Goal: Information Seeking & Learning: Learn about a topic

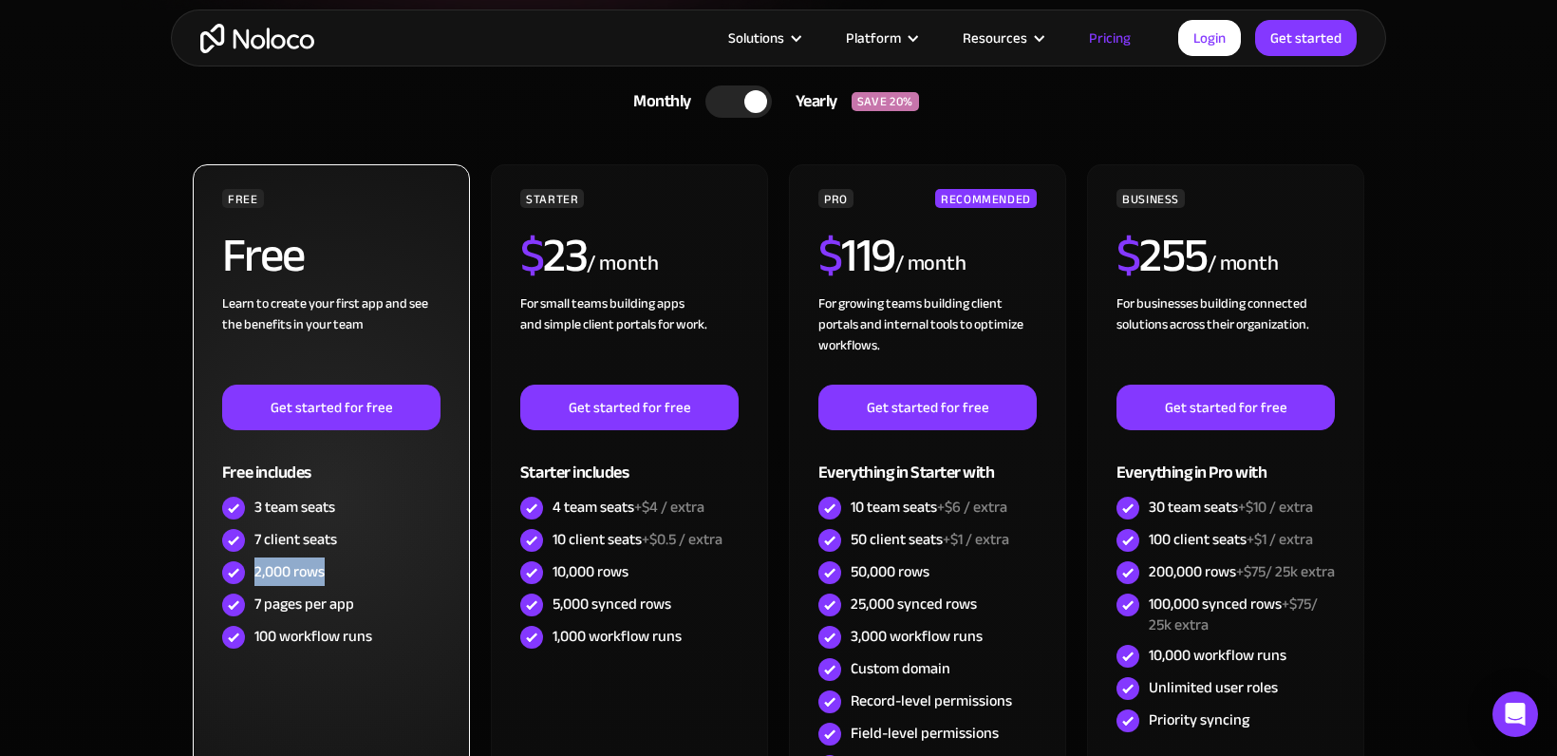
drag, startPoint x: 257, startPoint y: 570, endPoint x: 329, endPoint y: 571, distance: 72.2
click at [329, 571] on div "2,000 rows" at bounding box center [331, 572] width 218 height 32
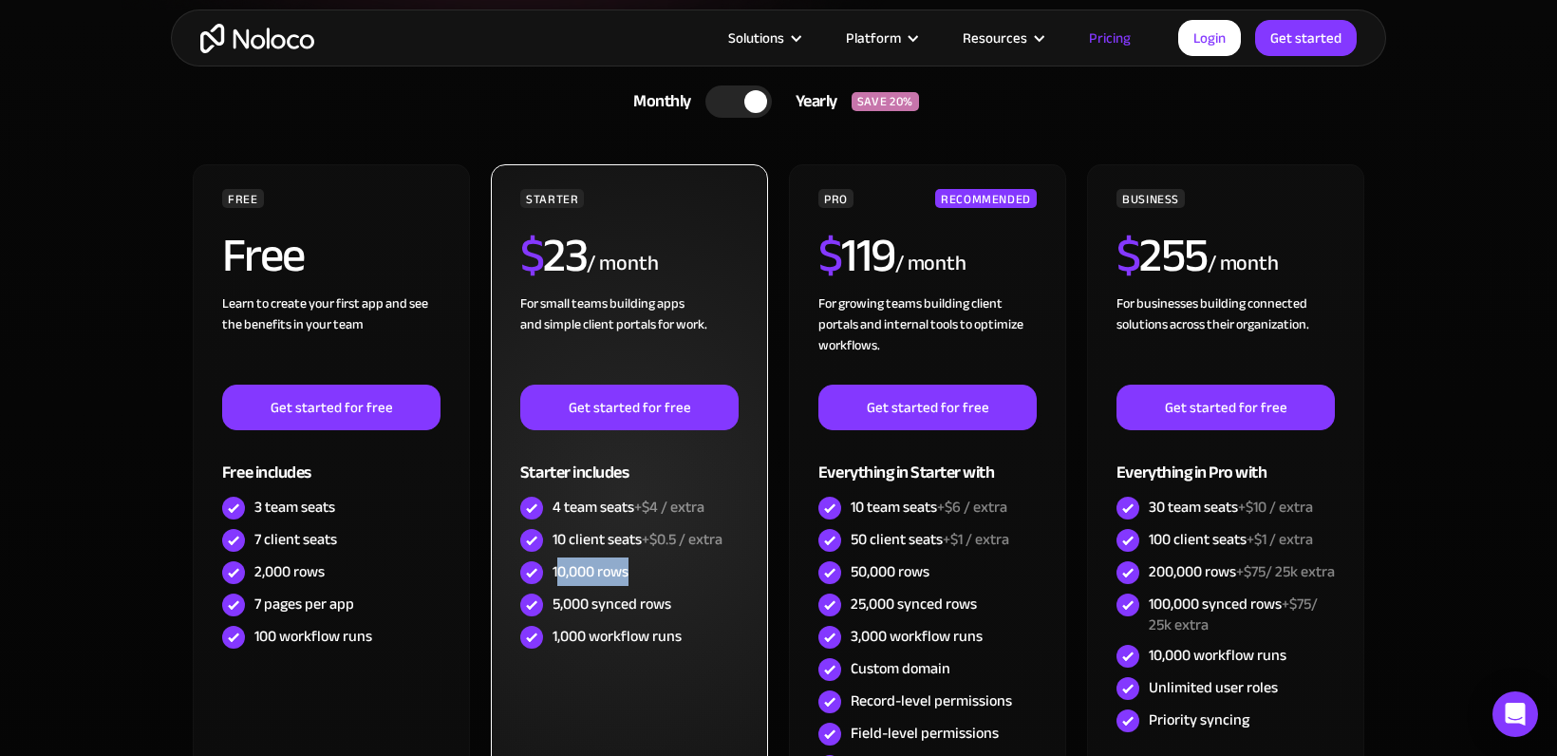
drag, startPoint x: 560, startPoint y: 565, endPoint x: 639, endPoint y: 575, distance: 79.5
click at [639, 575] on div "10,000 rows" at bounding box center [629, 572] width 218 height 32
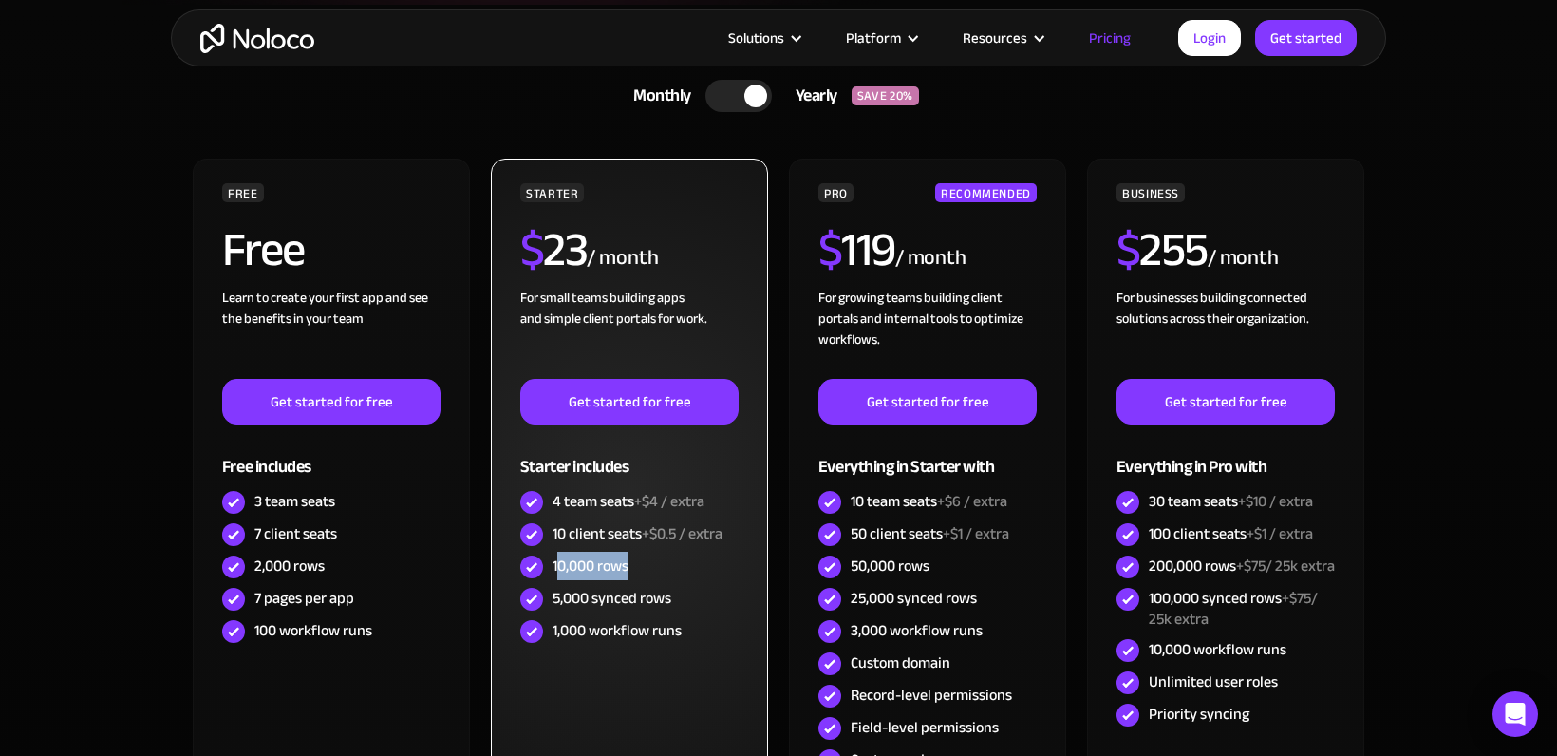
scroll to position [574, 0]
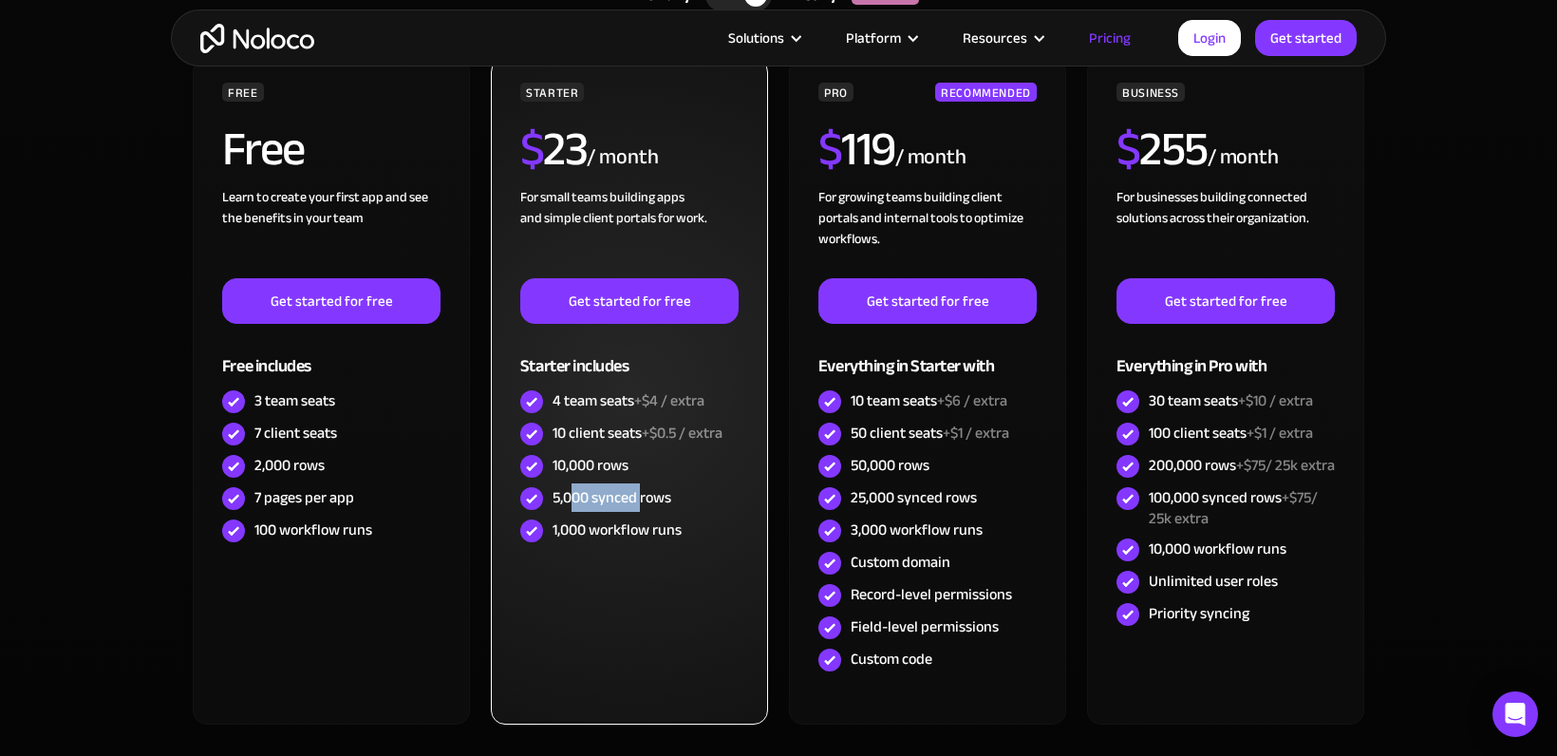
drag, startPoint x: 570, startPoint y: 498, endPoint x: 638, endPoint y: 499, distance: 68.3
click at [638, 499] on div "5,000 synced rows" at bounding box center [611, 497] width 119 height 21
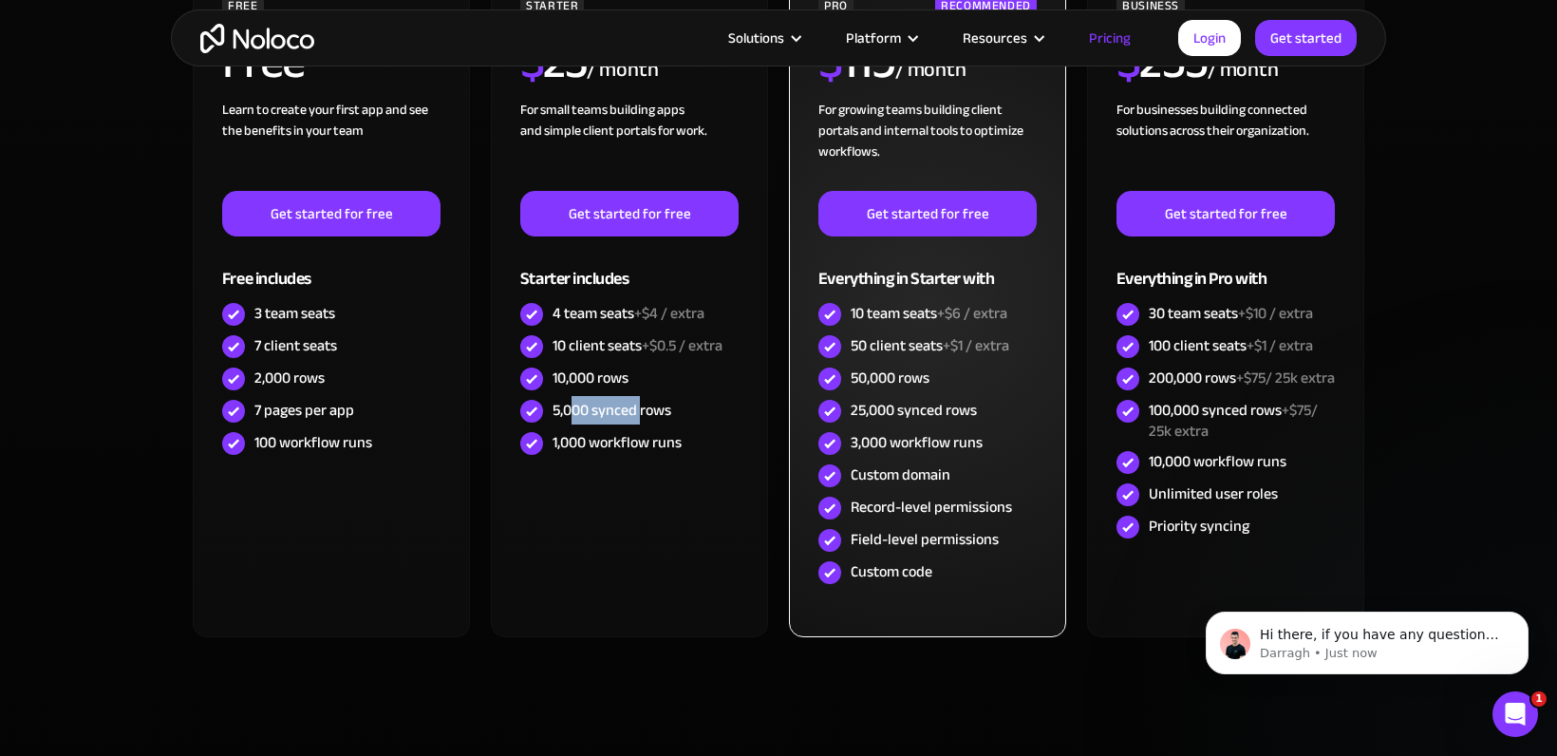
scroll to position [663, 0]
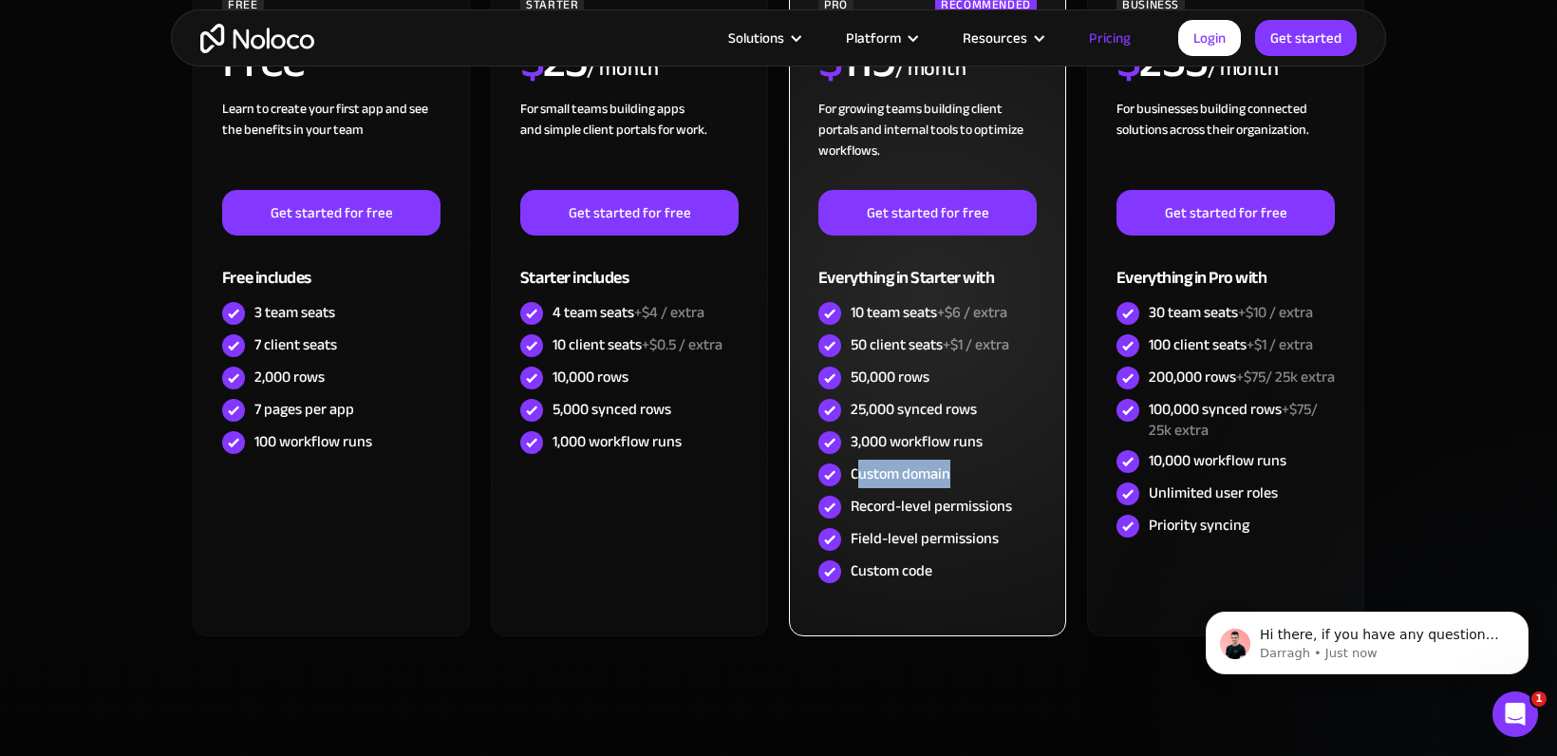
drag, startPoint x: 861, startPoint y: 476, endPoint x: 951, endPoint y: 482, distance: 90.4
click at [951, 482] on div "Custom domain" at bounding box center [927, 474] width 218 height 32
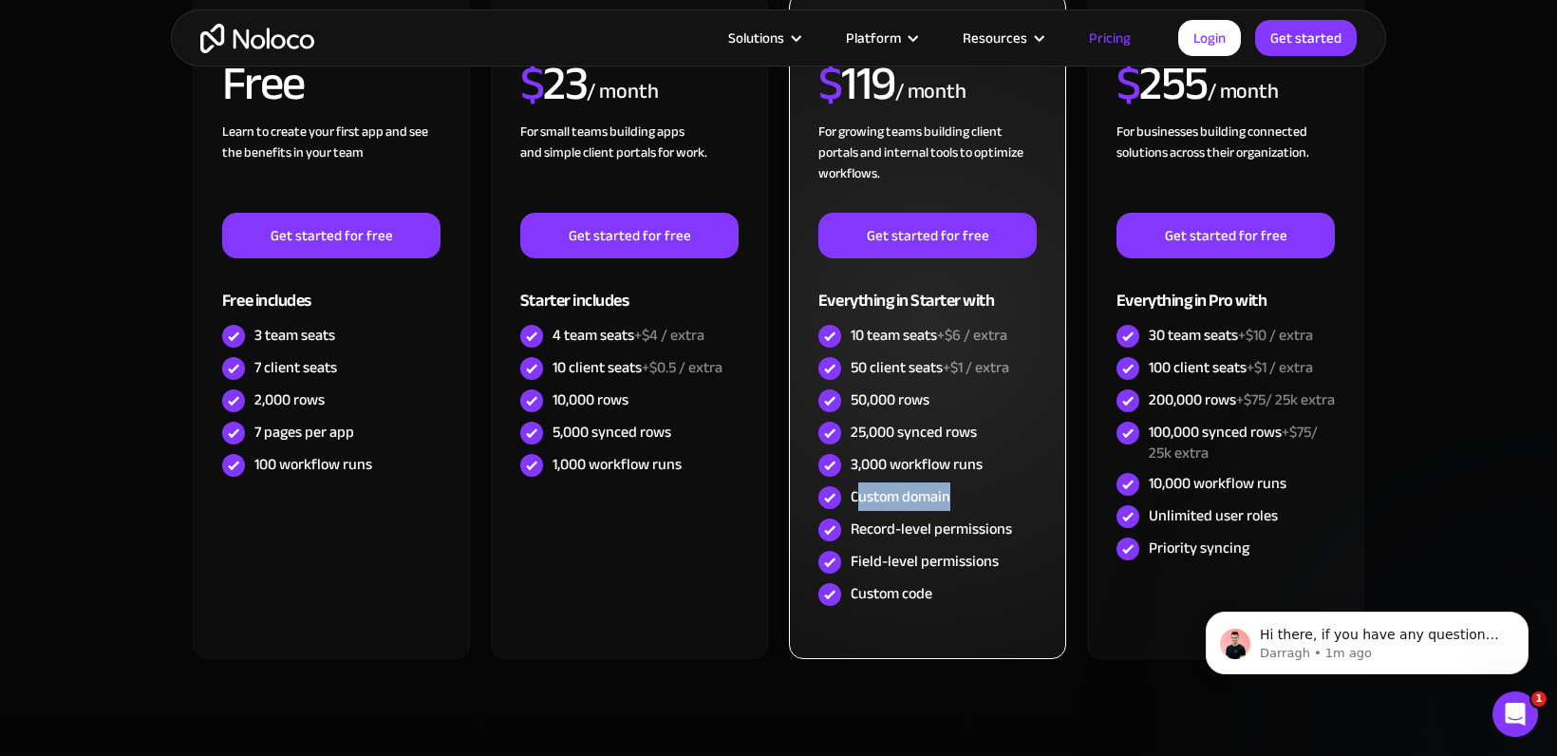
scroll to position [476, 0]
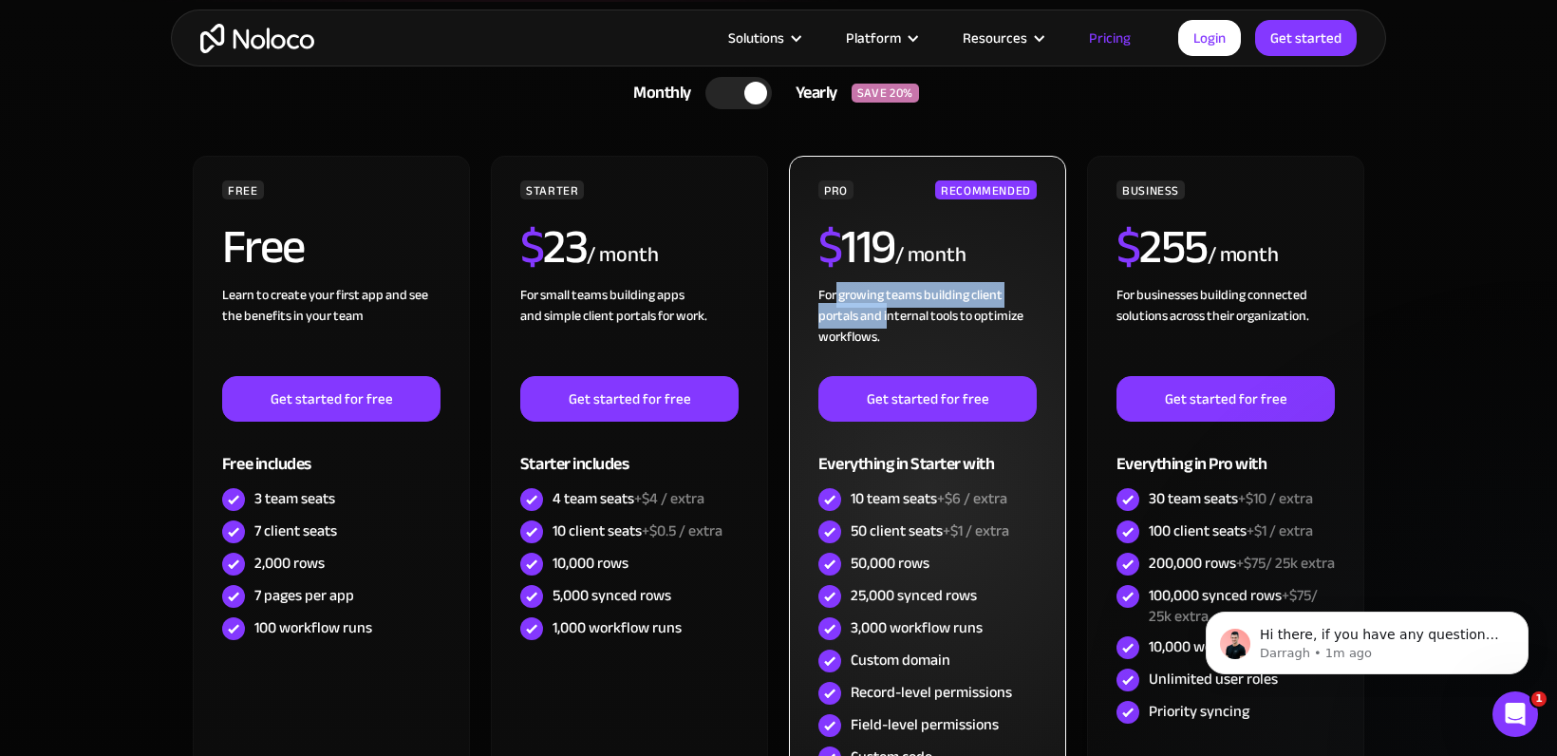
drag, startPoint x: 837, startPoint y: 293, endPoint x: 887, endPoint y: 314, distance: 53.6
click at [887, 314] on div "For growing teams building client portals and internal tools to optimize workfl…" at bounding box center [927, 330] width 218 height 91
click at [944, 315] on div "For growing teams building client portals and internal tools to optimize workfl…" at bounding box center [927, 330] width 218 height 91
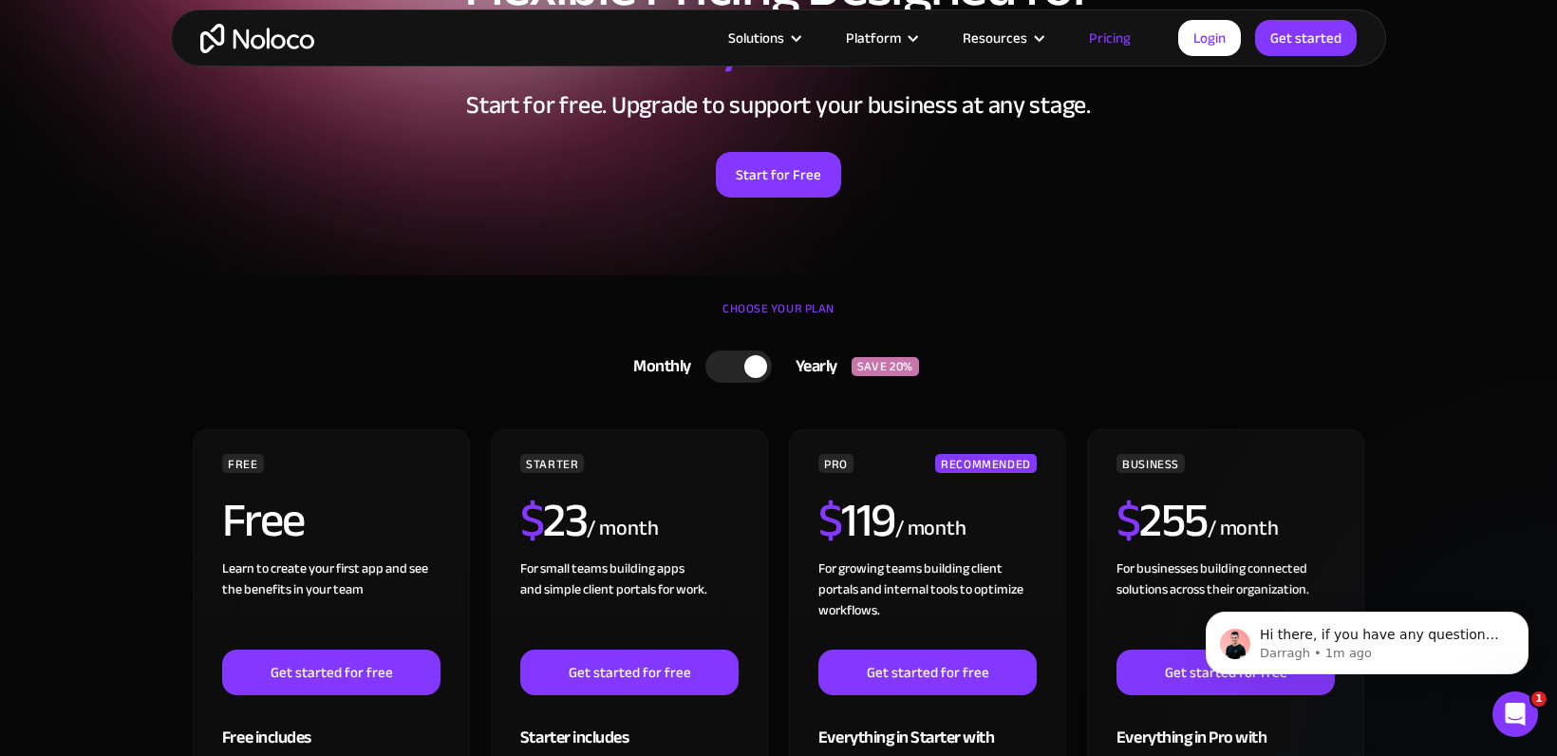
scroll to position [197, 0]
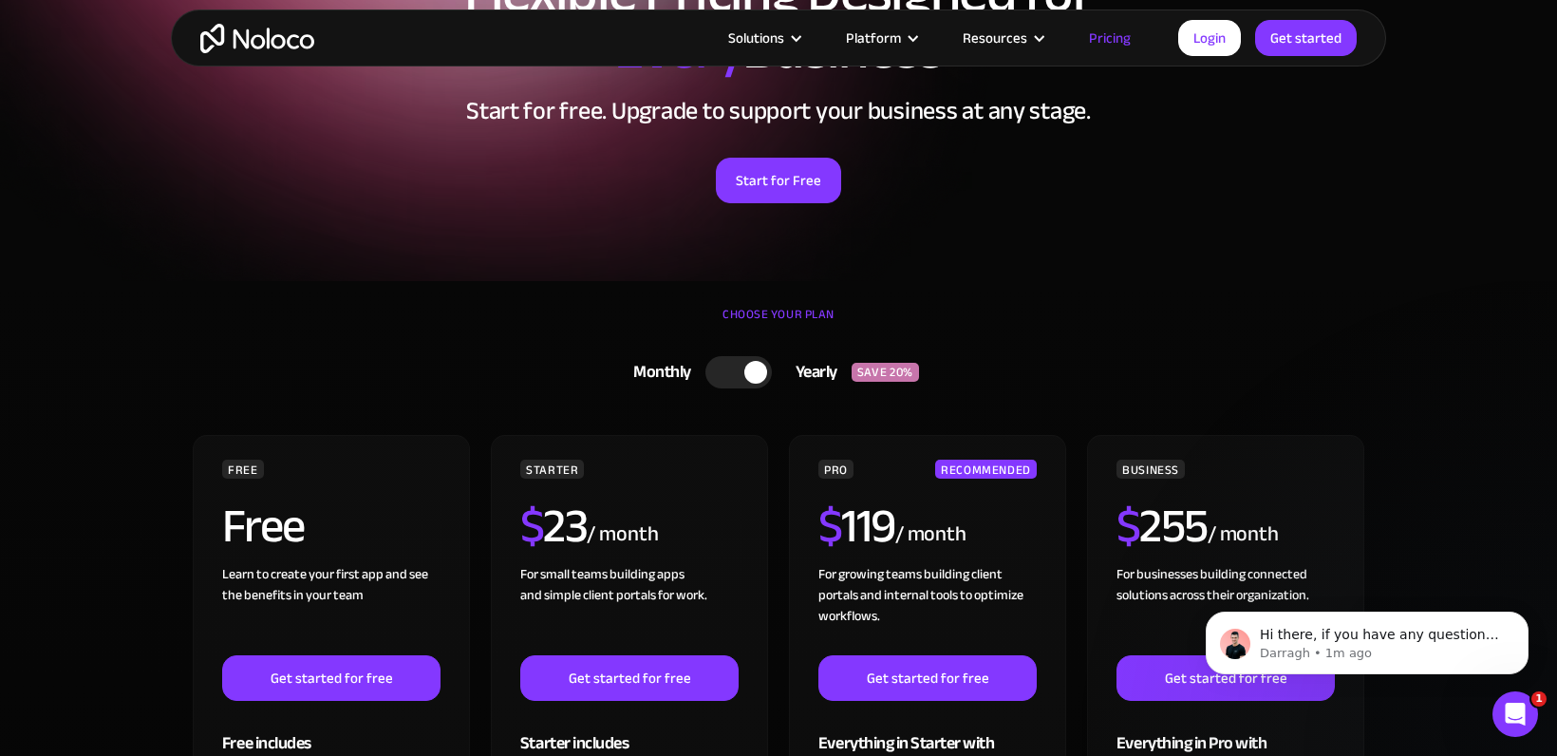
click at [738, 356] on div at bounding box center [738, 372] width 66 height 32
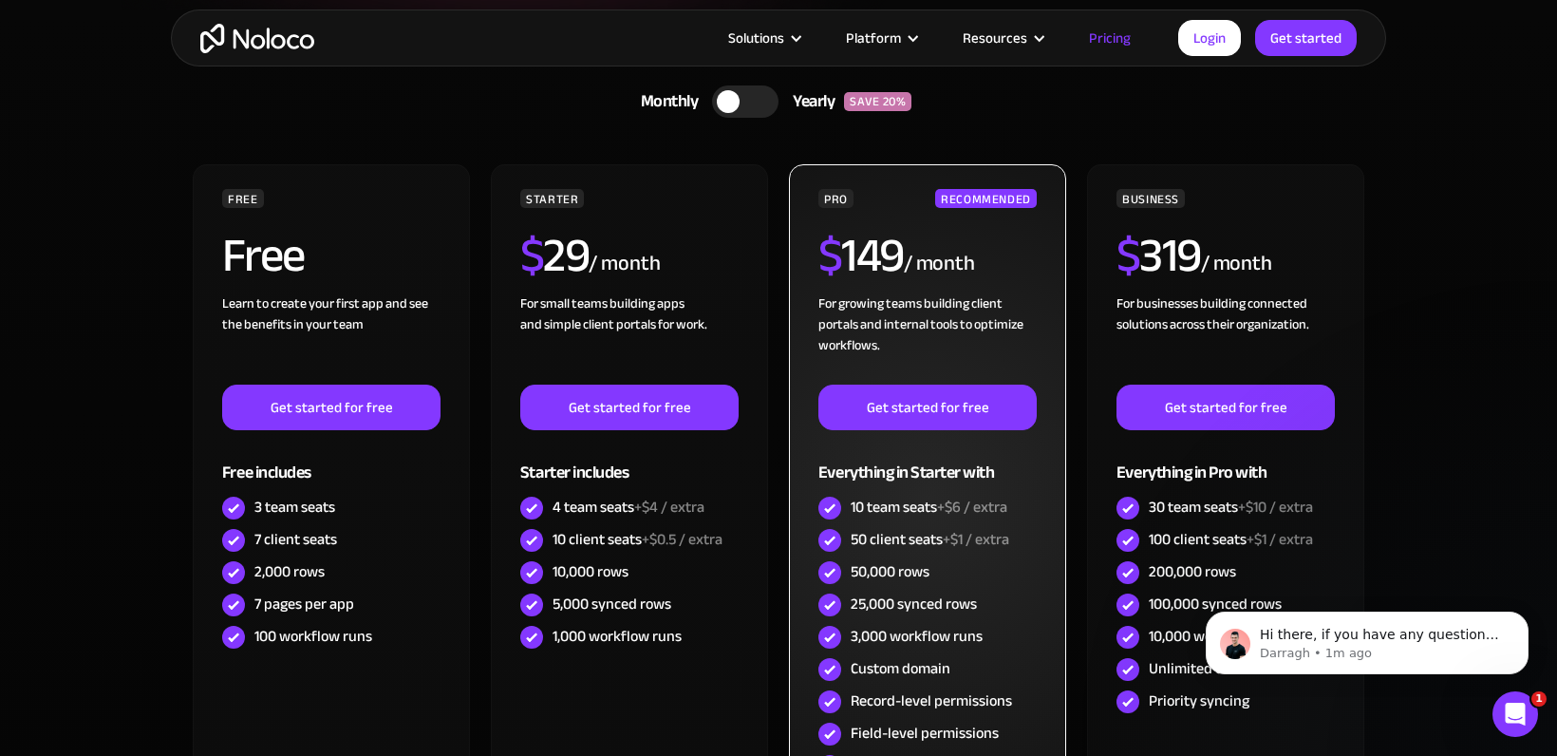
scroll to position [480, 0]
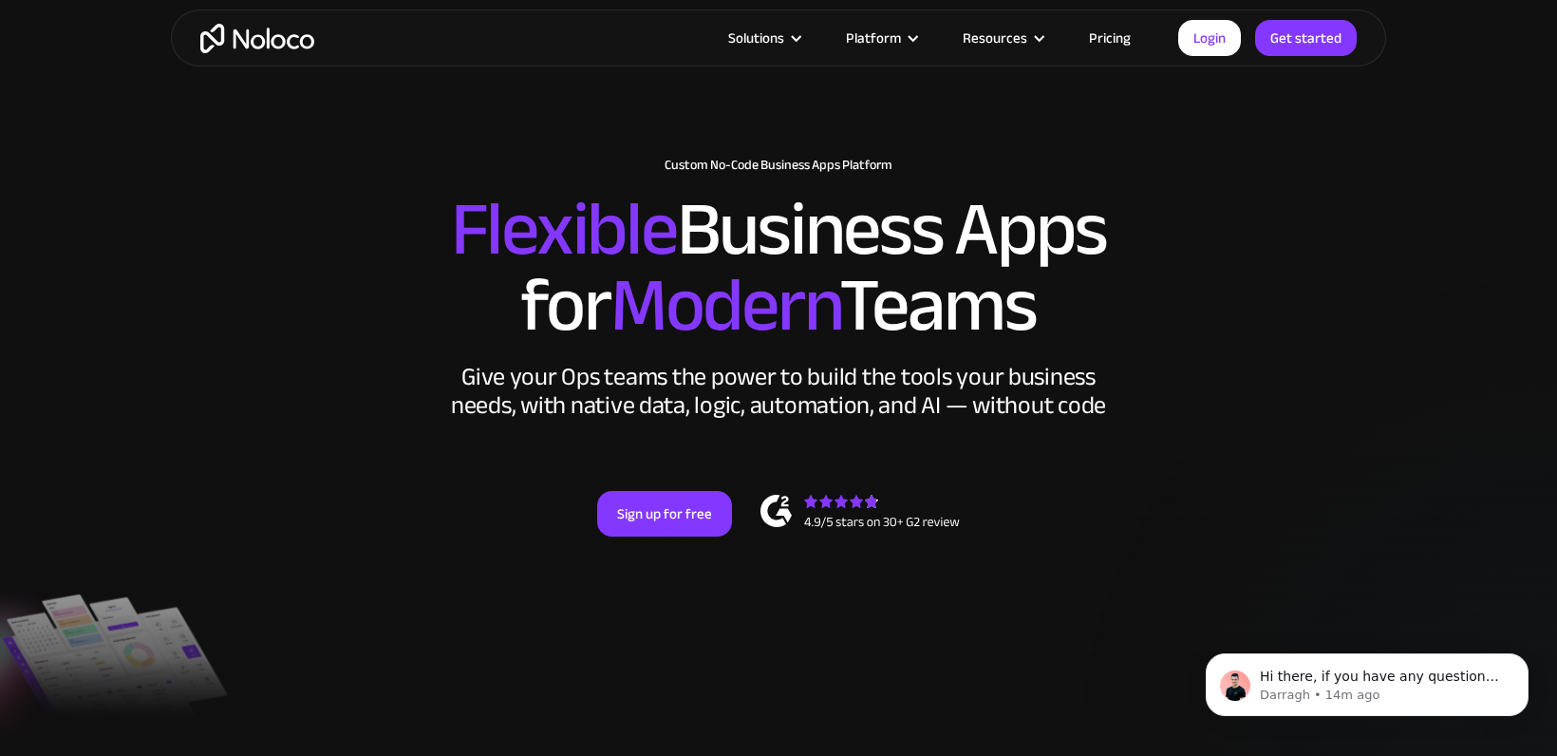
click at [1102, 34] on link "Pricing" at bounding box center [1109, 38] width 89 height 25
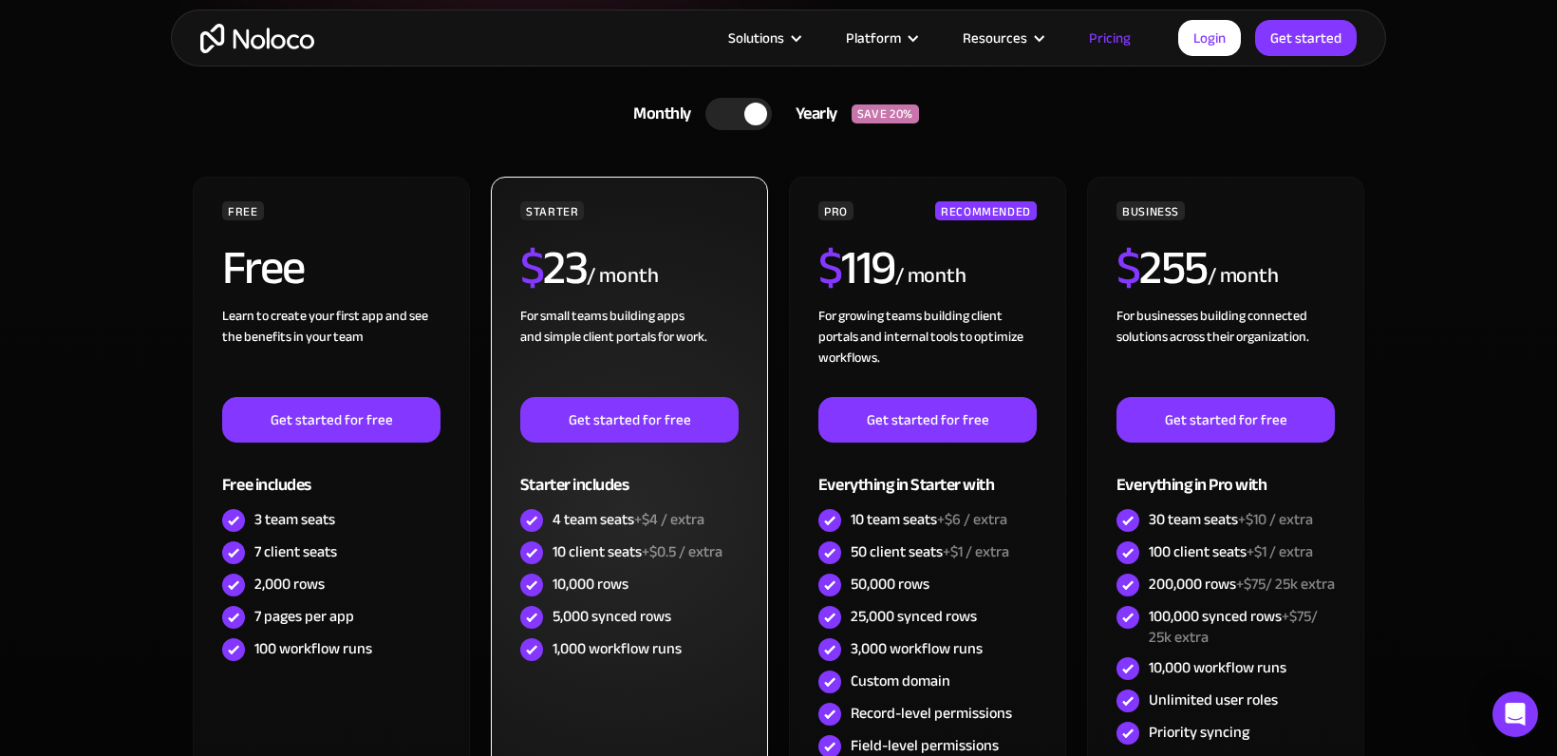
scroll to position [441, 0]
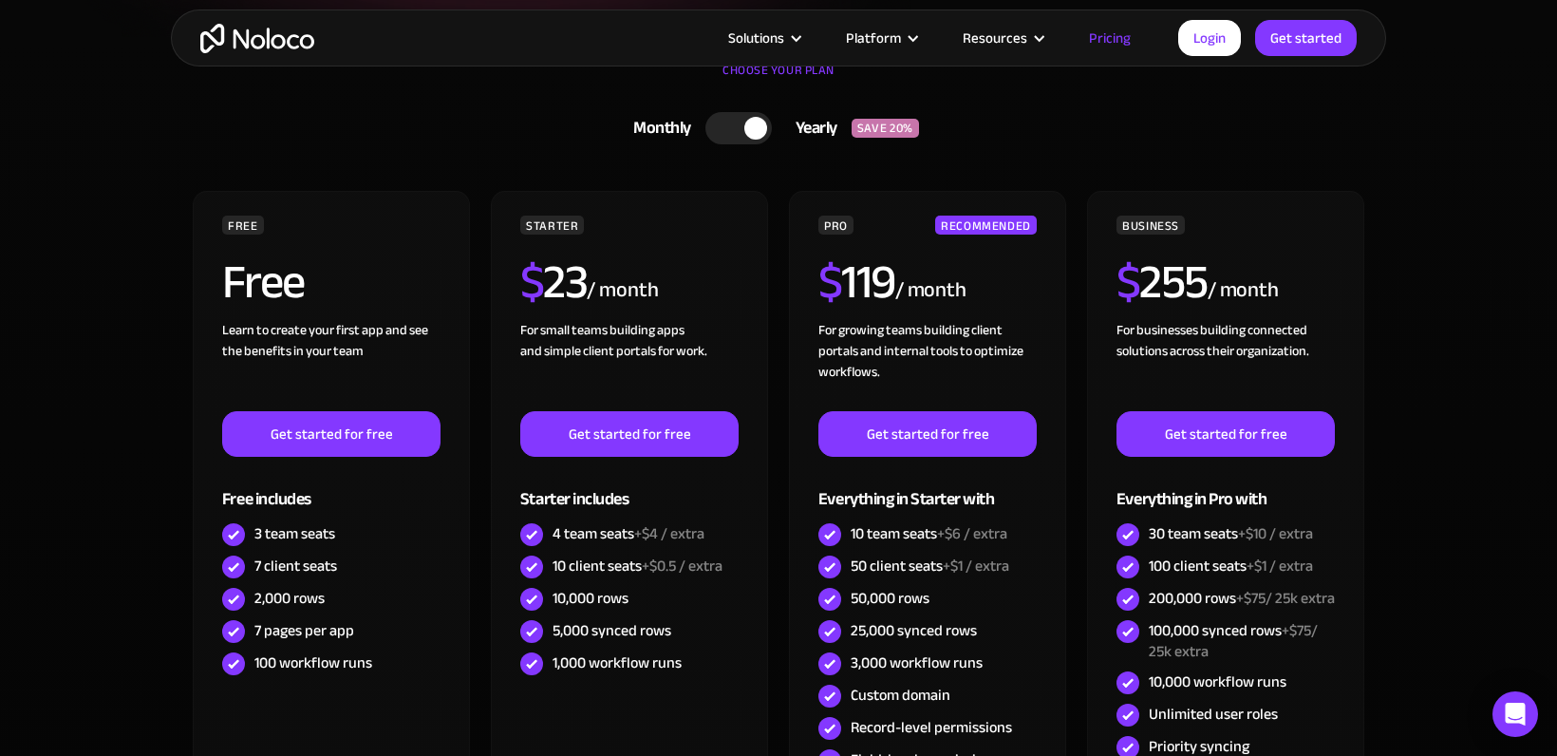
click at [746, 129] on div at bounding box center [755, 128] width 23 height 23
